Goal: Information Seeking & Learning: Find specific page/section

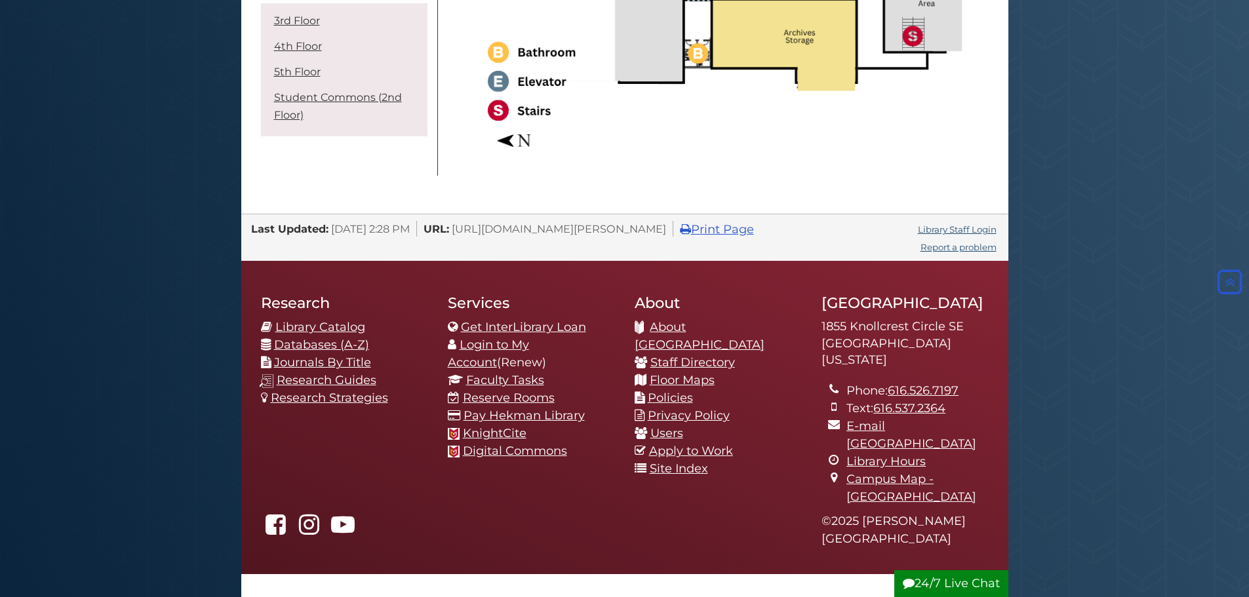
scroll to position [2583, 0]
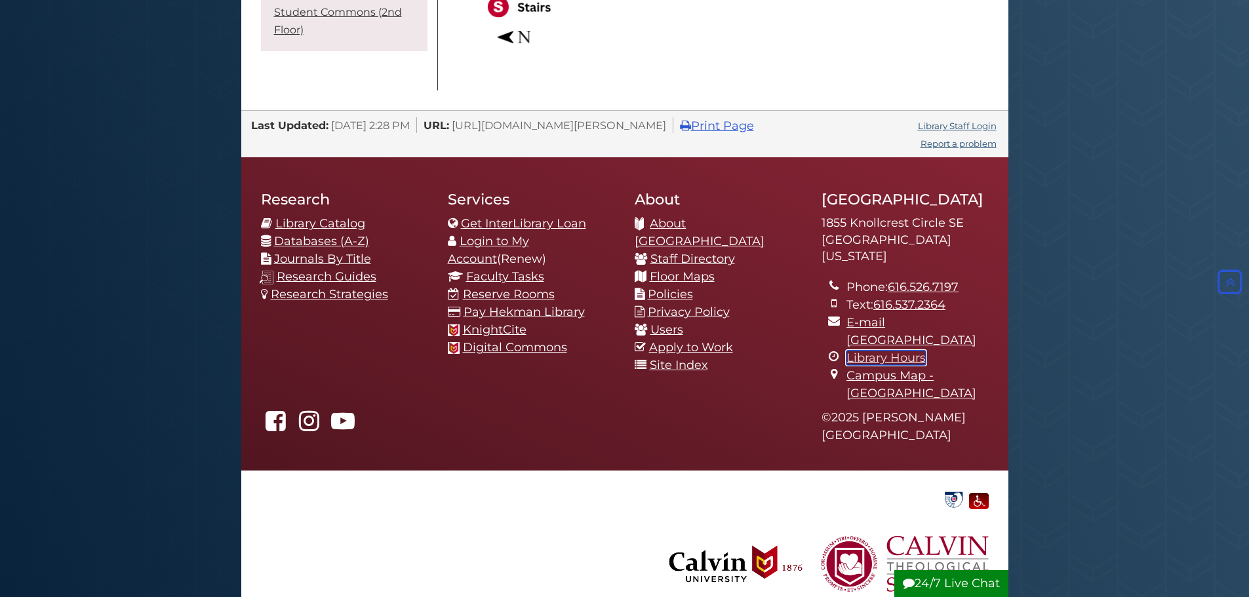
click at [889, 351] on link "Library Hours" at bounding box center [885, 358] width 79 height 14
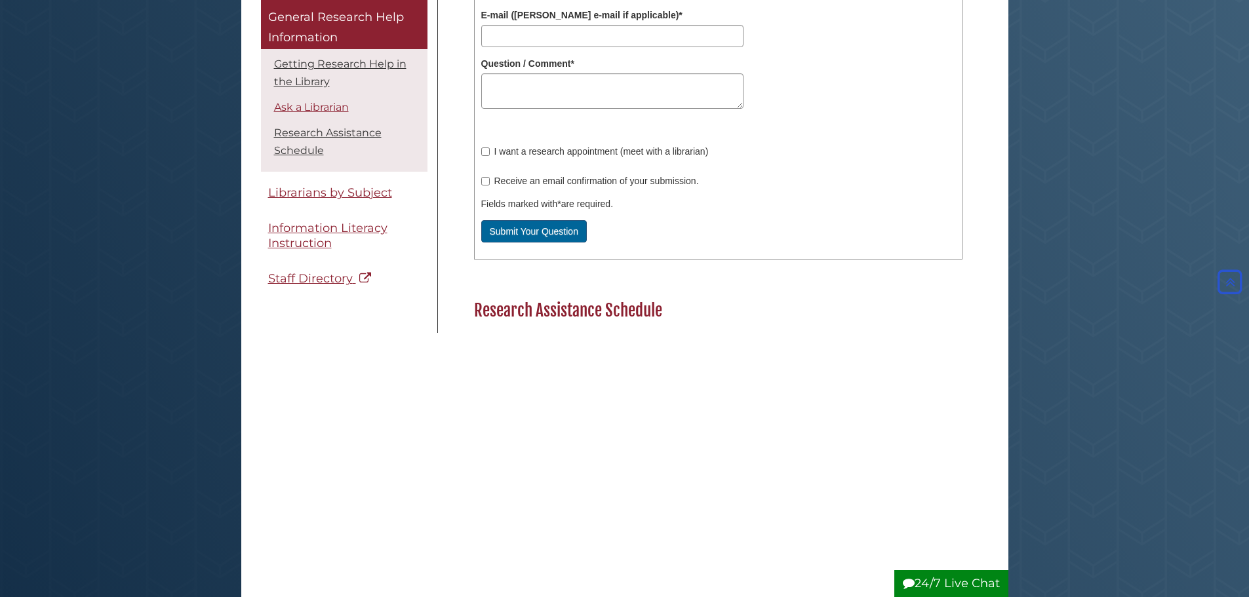
scroll to position [590, 0]
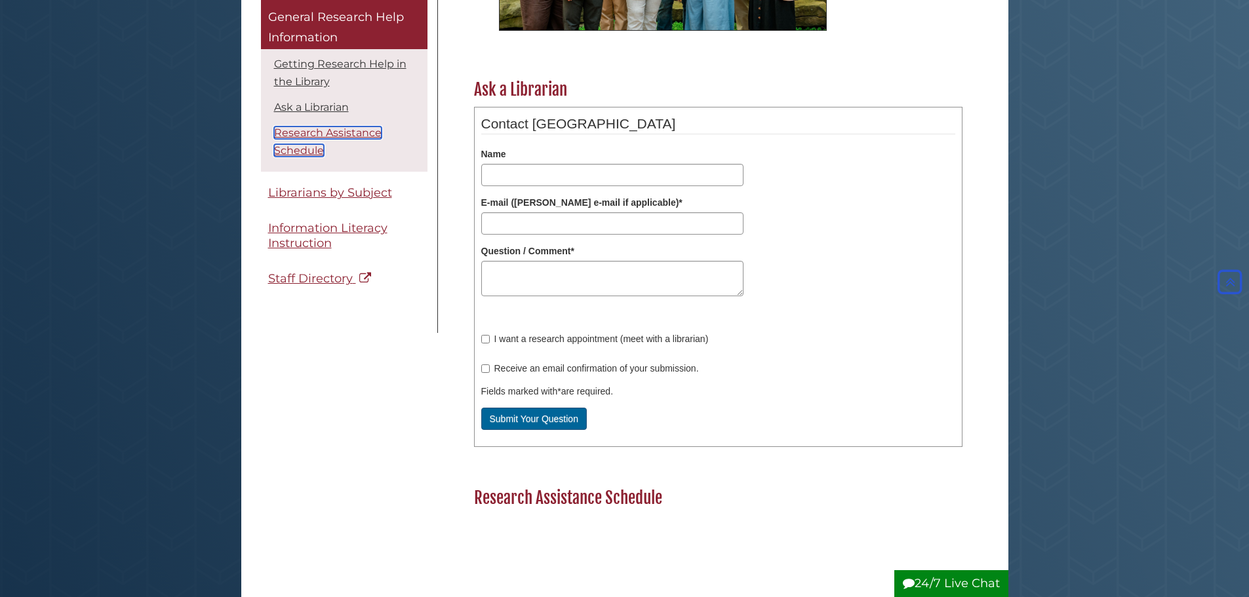
click at [309, 128] on link "Research Assistance Schedule" at bounding box center [328, 142] width 108 height 30
